Goal: Task Accomplishment & Management: Use online tool/utility

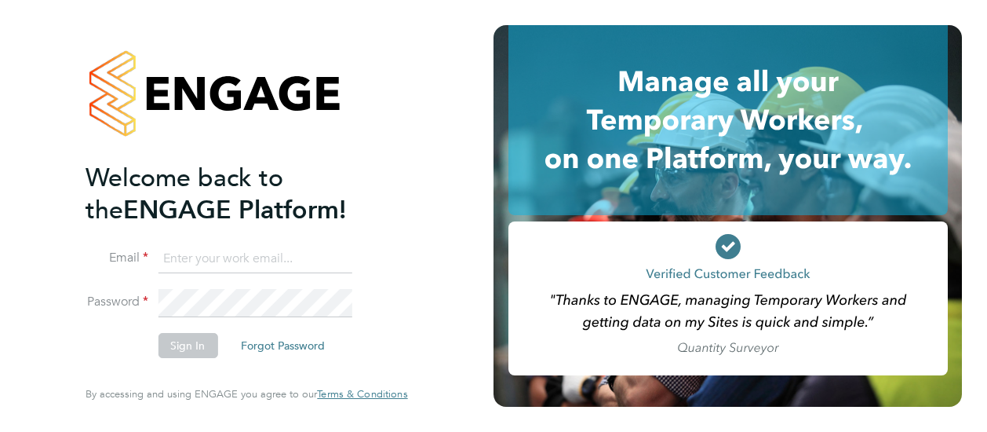
type input "john.adamson@vistry.co.uk"
click at [166, 348] on button "Sign In" at bounding box center [188, 345] width 60 height 25
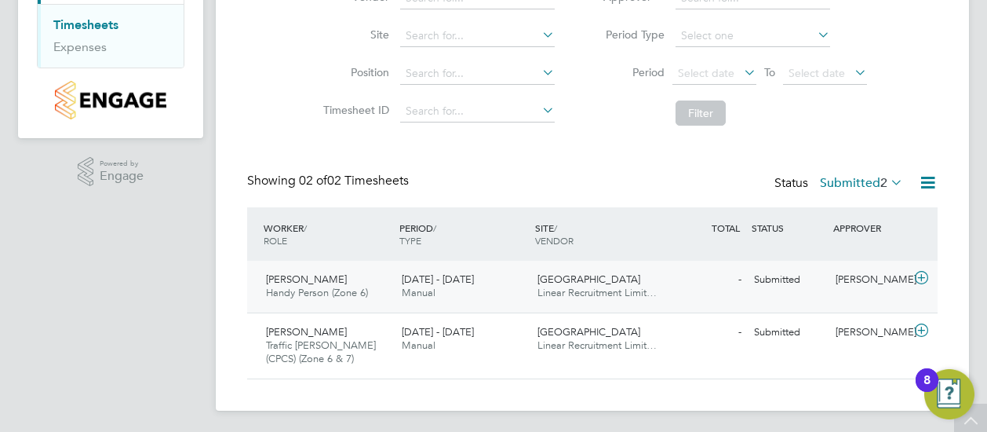
scroll to position [184, 0]
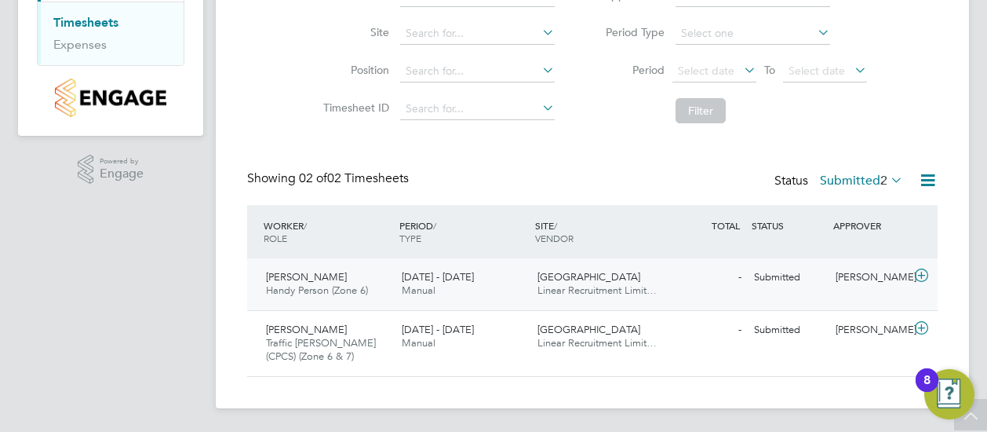
click at [589, 271] on span "[GEOGRAPHIC_DATA]" at bounding box center [589, 276] width 103 height 13
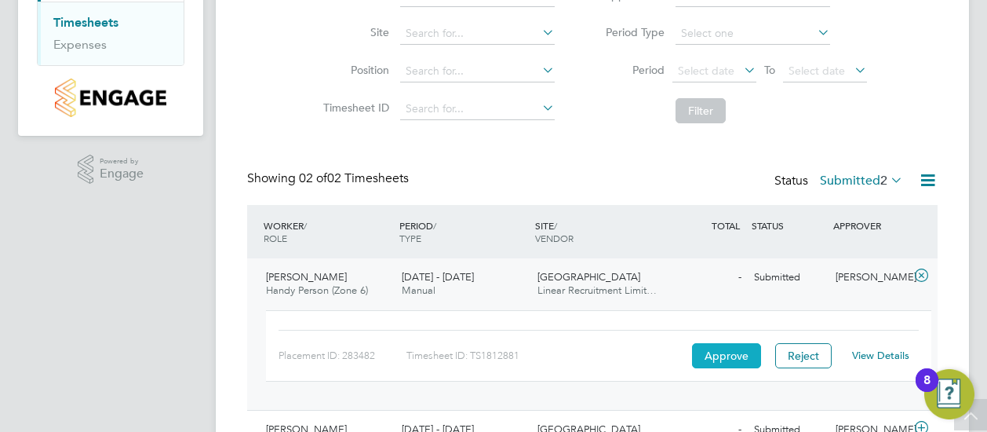
click at [721, 362] on button "Approve" at bounding box center [726, 355] width 69 height 25
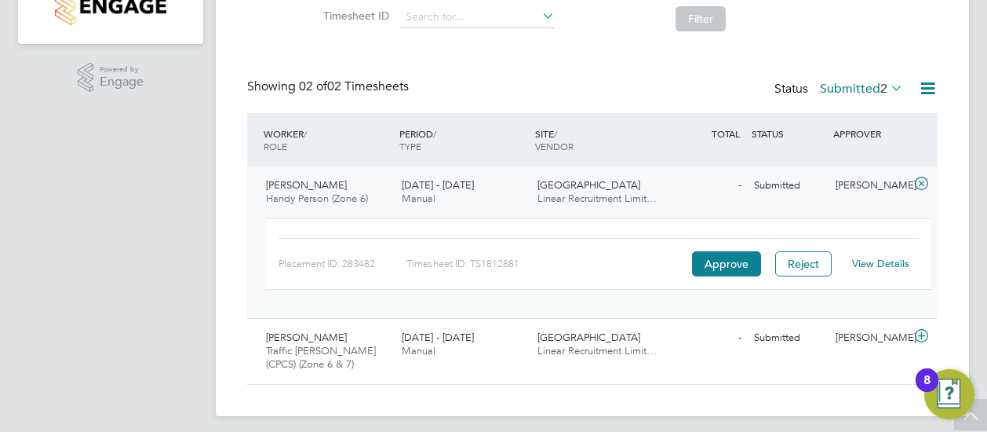
scroll to position [284, 0]
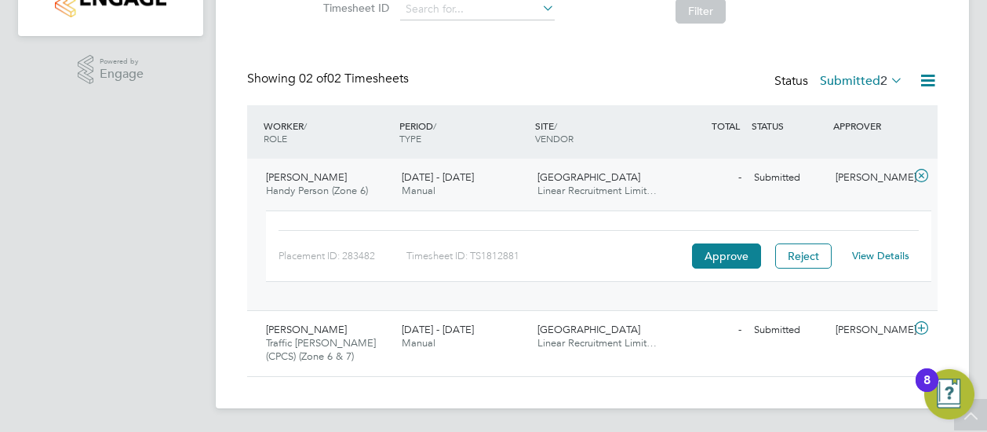
click at [873, 254] on link "View Details" at bounding box center [880, 255] width 57 height 13
click at [748, 255] on button "Approve" at bounding box center [726, 255] width 69 height 25
click at [575, 338] on span "Linear Recruitment Limit…" at bounding box center [597, 342] width 119 height 13
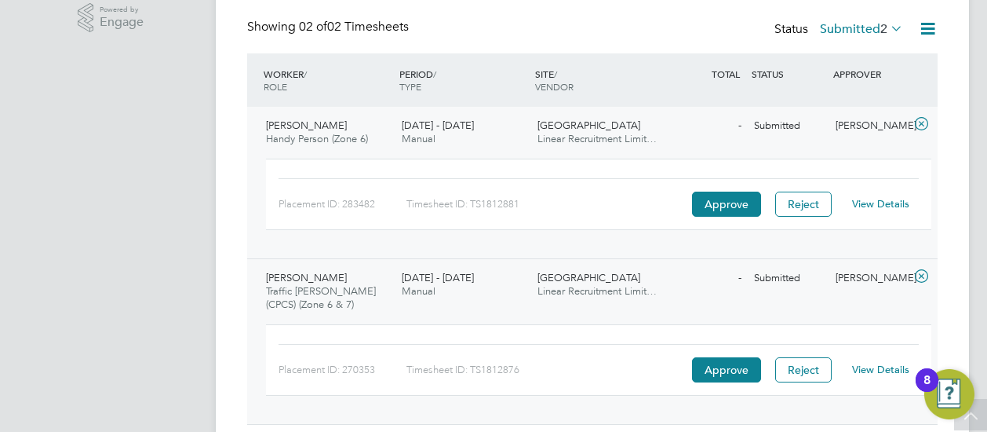
scroll to position [383, 0]
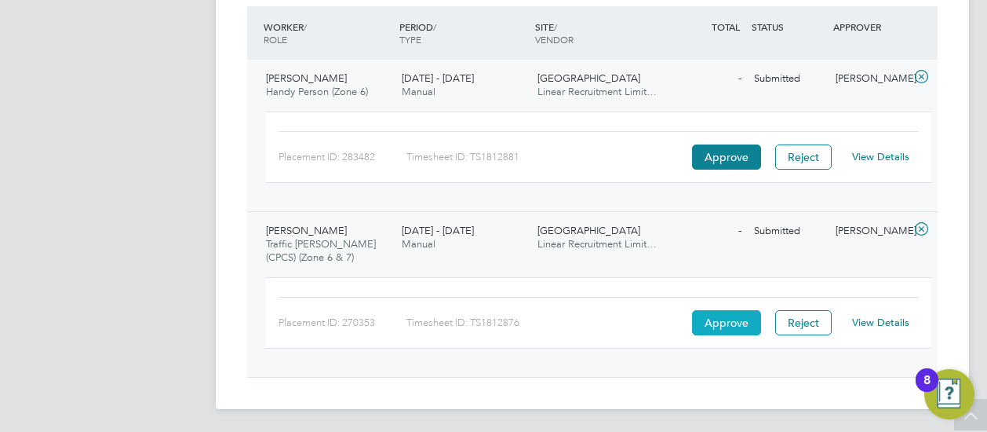
click at [710, 325] on button "Approve" at bounding box center [726, 322] width 69 height 25
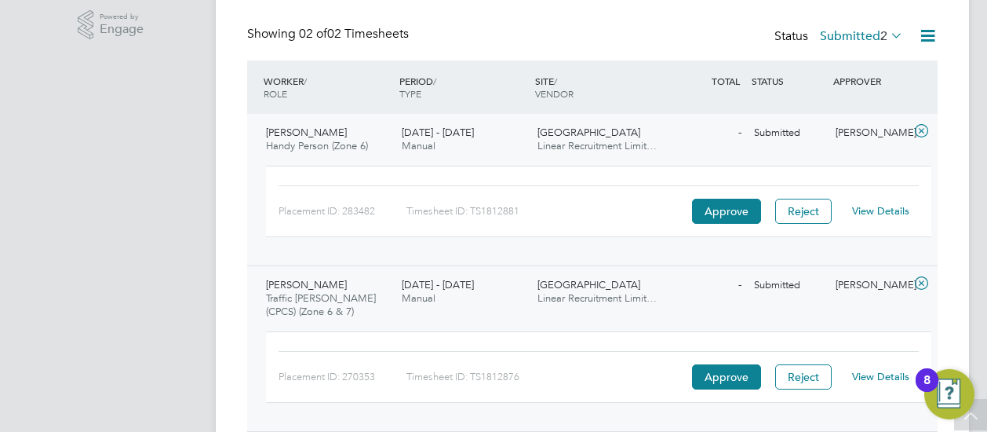
scroll to position [305, 0]
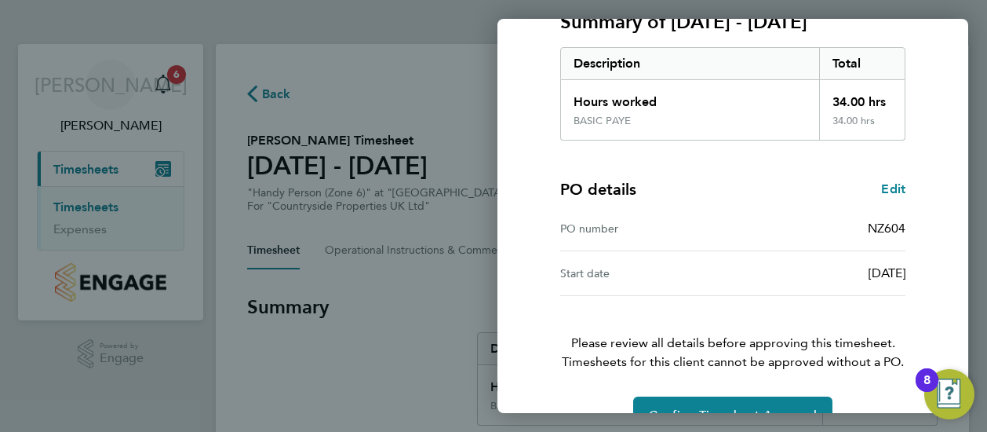
scroll to position [274, 0]
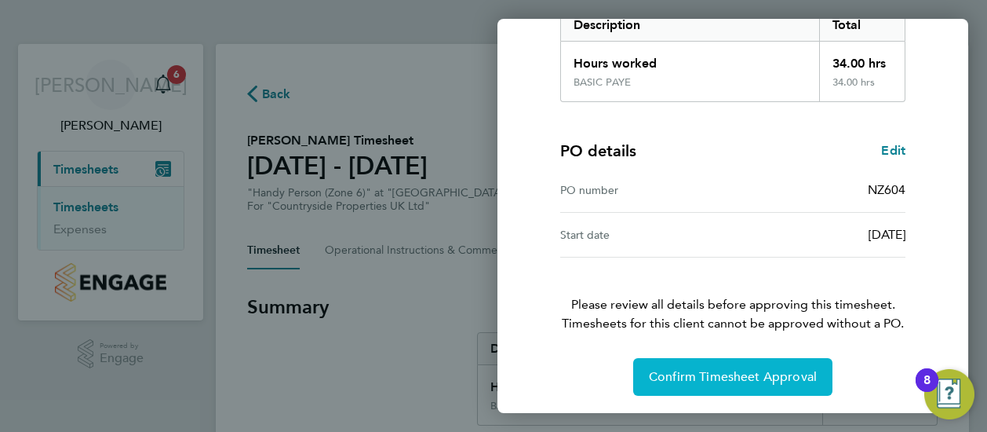
click at [729, 379] on span "Confirm Timesheet Approval" at bounding box center [733, 377] width 168 height 16
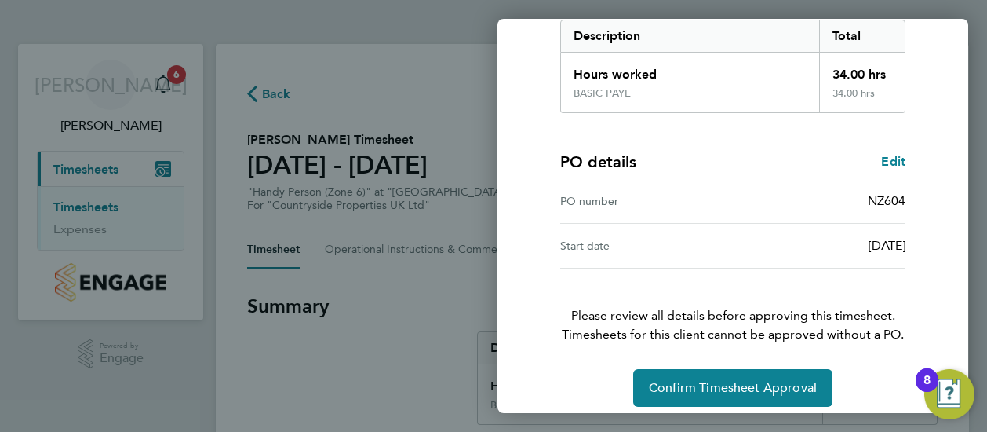
scroll to position [274, 0]
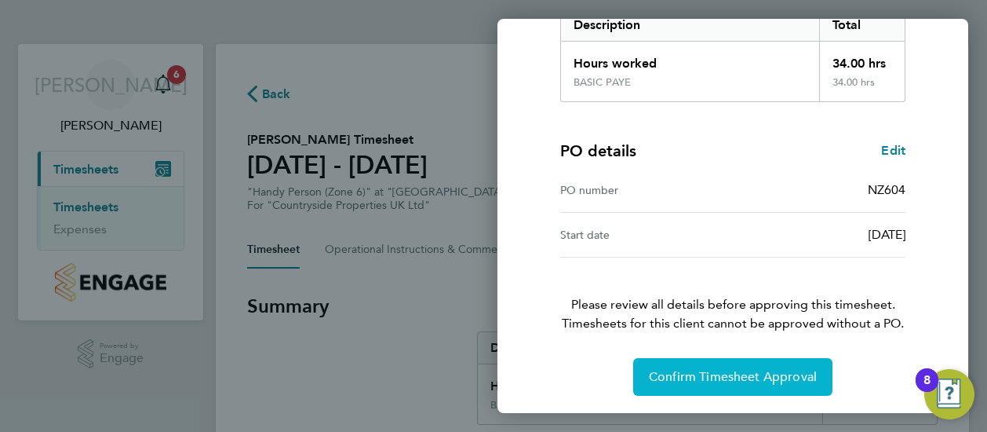
click at [669, 377] on span "Confirm Timesheet Approval" at bounding box center [733, 377] width 168 height 16
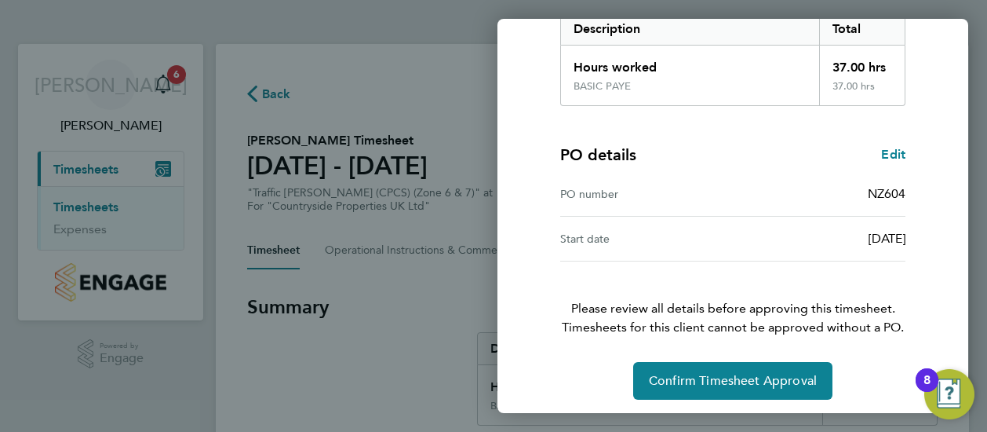
scroll to position [274, 0]
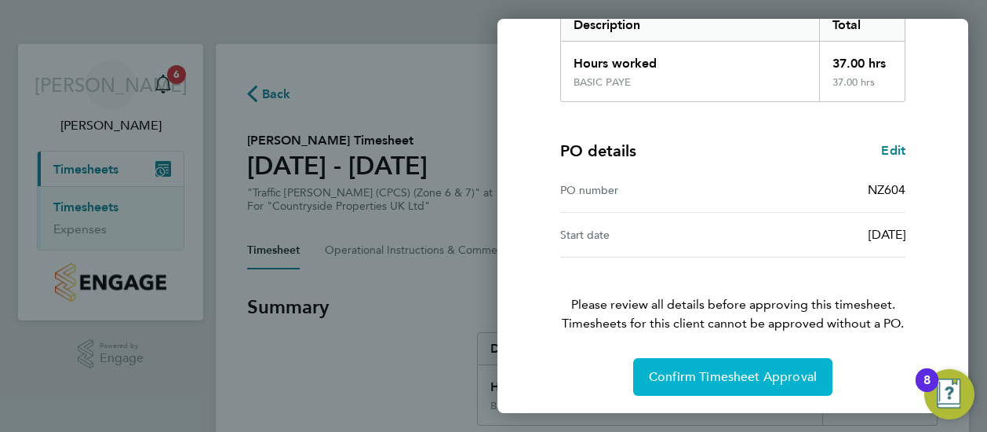
click at [722, 384] on button "Confirm Timesheet Approval" at bounding box center [732, 377] width 199 height 38
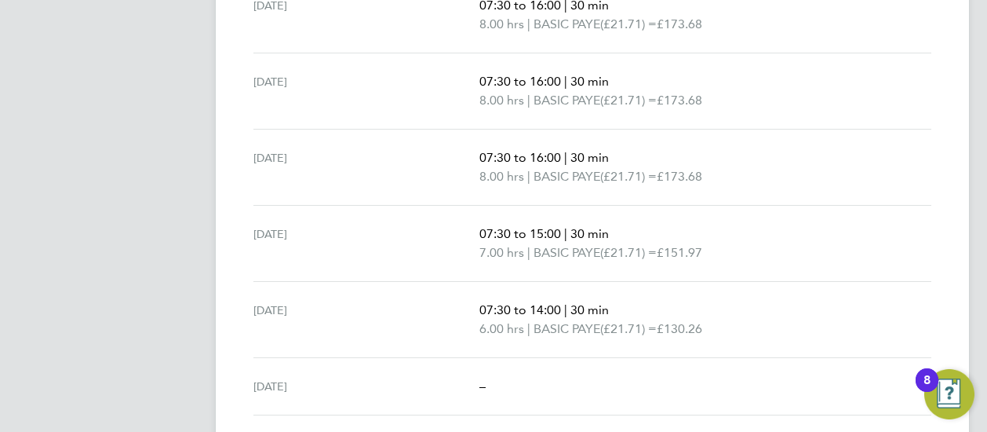
scroll to position [624, 0]
